Goal: Register for event/course

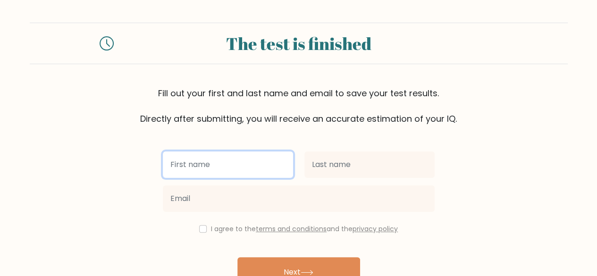
type input "m"
type input "[PERSON_NAME] [PERSON_NAME]"
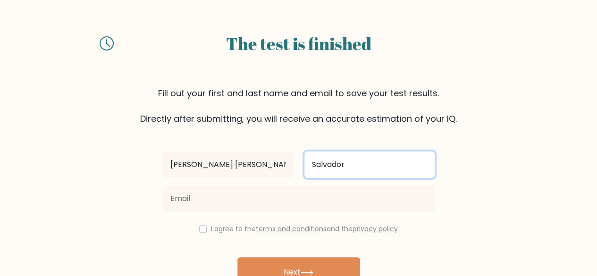
type input "Salvador"
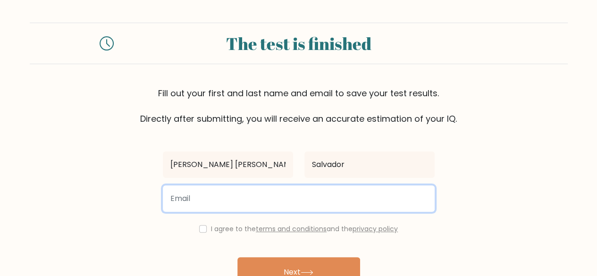
click at [183, 199] on input "email" at bounding box center [299, 199] width 272 height 26
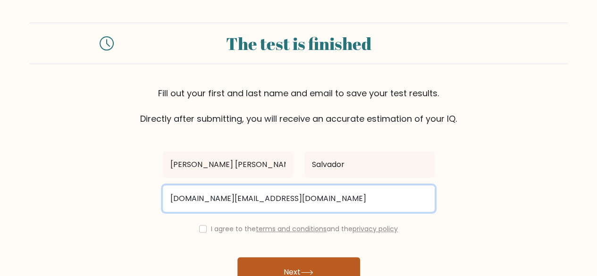
type input "[DOMAIN_NAME][EMAIL_ADDRESS][DOMAIN_NAME]"
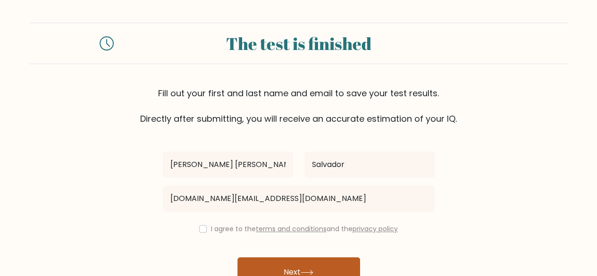
click at [279, 263] on button "Next" at bounding box center [298, 272] width 123 height 30
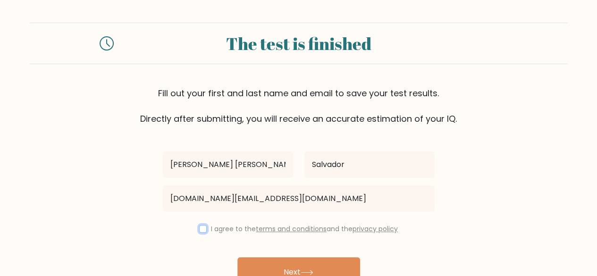
click at [201, 230] on input "checkbox" at bounding box center [203, 229] width 8 height 8
checkbox input "true"
click at [271, 269] on button "Next" at bounding box center [298, 272] width 123 height 30
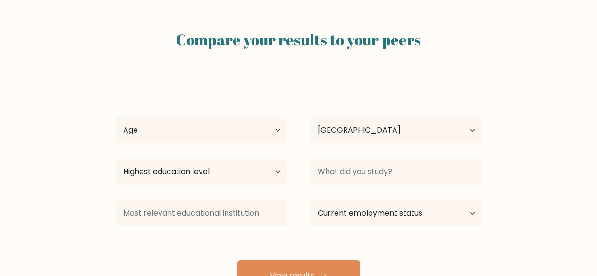
select select "PH"
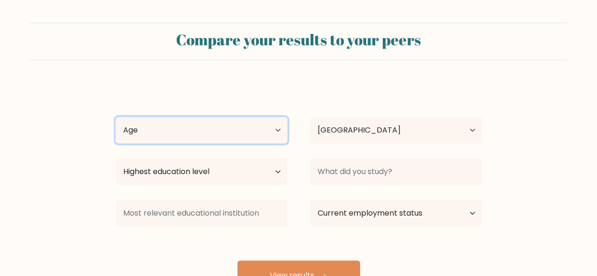
click at [188, 135] on select "Age Under 18 years old 18-24 years old 25-34 years old 35-44 years old 45-54 ye…" at bounding box center [202, 130] width 172 height 26
select select "25_34"
click at [116, 117] on select "Age Under 18 years old 18-24 years old 25-34 years old 35-44 years old 45-54 ye…" at bounding box center [202, 130] width 172 height 26
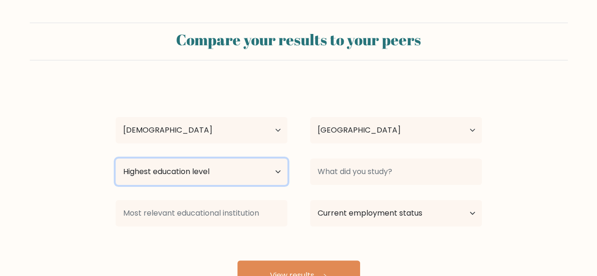
click at [222, 172] on select "Highest education level No schooling Primary Lower Secondary Upper Secondary Oc…" at bounding box center [202, 172] width 172 height 26
select select "bachelors_degree"
click at [116, 159] on select "Highest education level No schooling Primary Lower Secondary Upper Secondary Oc…" at bounding box center [202, 172] width 172 height 26
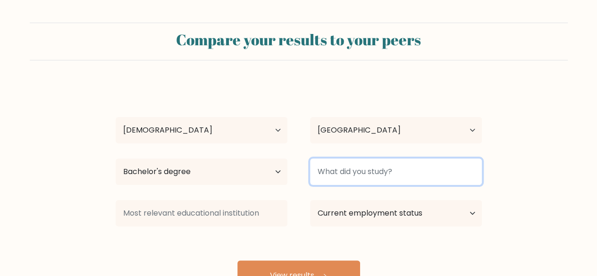
click at [354, 178] on input at bounding box center [396, 172] width 172 height 26
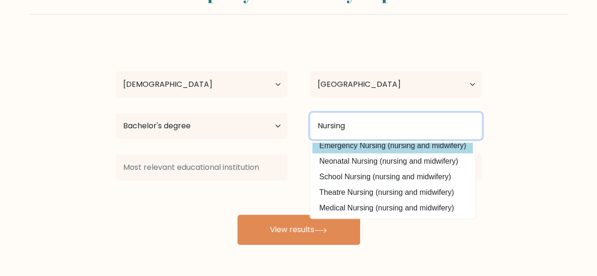
scroll to position [47, 0]
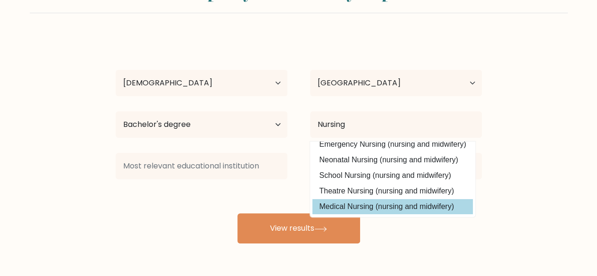
click at [356, 204] on option "Medical Nursing (nursing and midwifery)" at bounding box center [393, 206] width 161 height 15
type input "Medical Nursing"
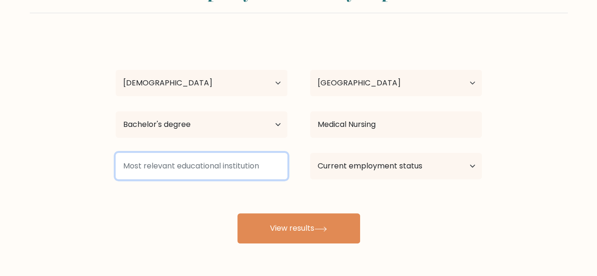
click at [214, 166] on input at bounding box center [202, 166] width 172 height 26
click at [231, 162] on input at bounding box center [202, 166] width 172 height 26
